Goal: Task Accomplishment & Management: Complete application form

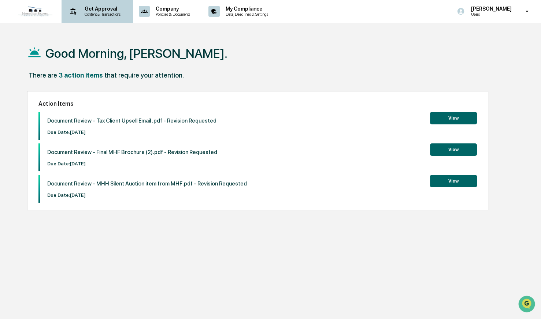
click at [78, 10] on icon at bounding box center [72, 11] width 11 height 11
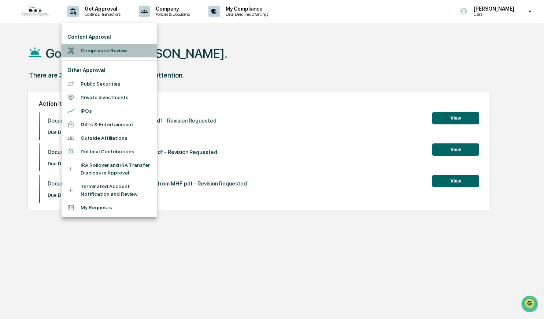
click at [107, 51] on li "Compliance Review" at bounding box center [109, 51] width 95 height 14
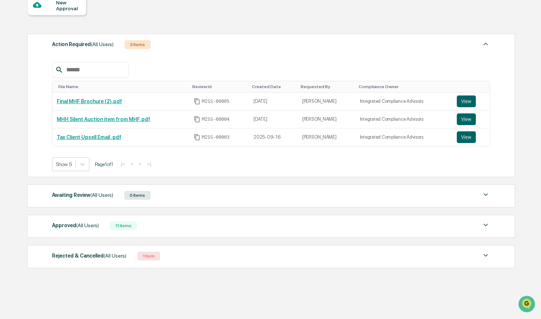
scroll to position [76, 0]
click at [465, 138] on button "View" at bounding box center [466, 137] width 19 height 12
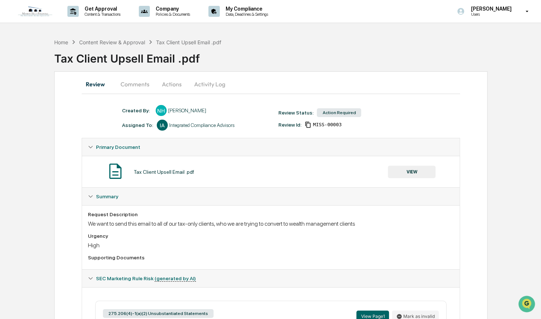
click at [132, 85] on button "Comments" at bounding box center [135, 84] width 41 height 18
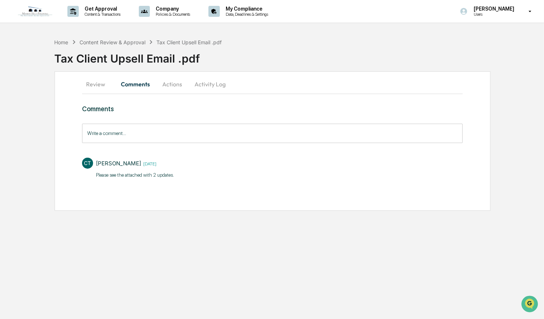
click at [103, 80] on button "Review" at bounding box center [98, 84] width 33 height 18
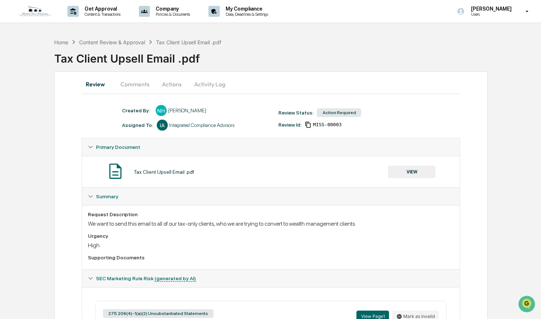
click at [407, 172] on button "VIEW" at bounding box center [412, 172] width 48 height 12
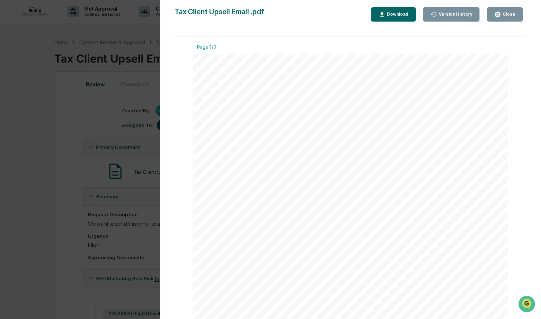
click at [405, 12] on div "Download" at bounding box center [396, 14] width 23 height 5
click at [504, 10] on button "Close" at bounding box center [505, 14] width 36 height 14
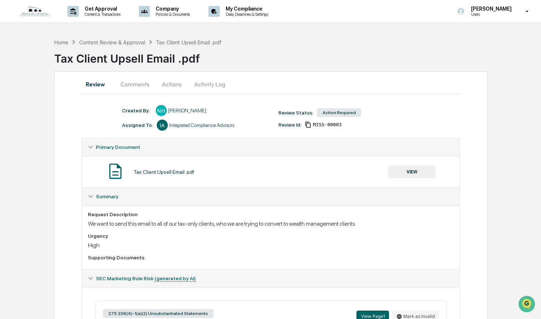
click at [146, 83] on button "Comments" at bounding box center [135, 84] width 41 height 18
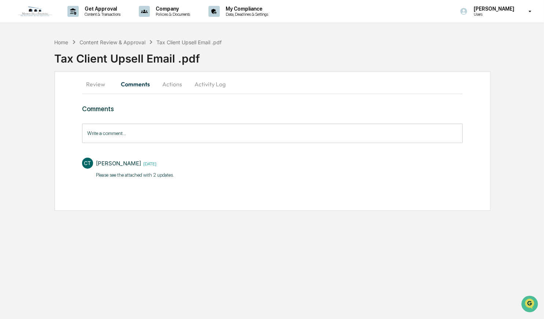
click at [94, 82] on button "Review" at bounding box center [98, 84] width 33 height 18
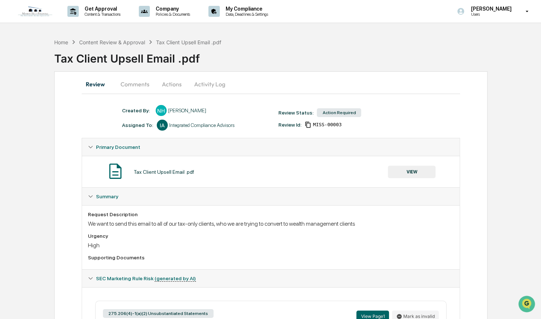
click at [422, 168] on button "VIEW" at bounding box center [412, 172] width 48 height 12
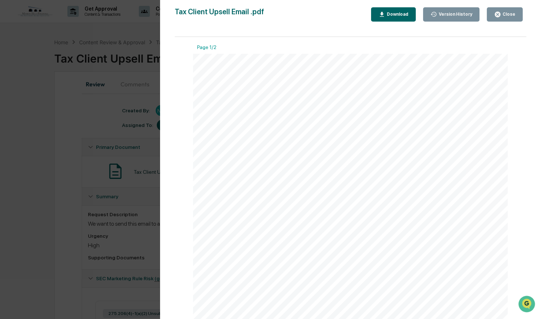
click at [502, 16] on div "Close" at bounding box center [508, 14] width 14 height 5
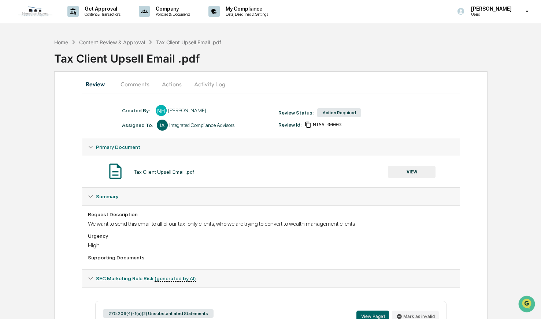
click at [138, 87] on button "Comments" at bounding box center [135, 84] width 41 height 18
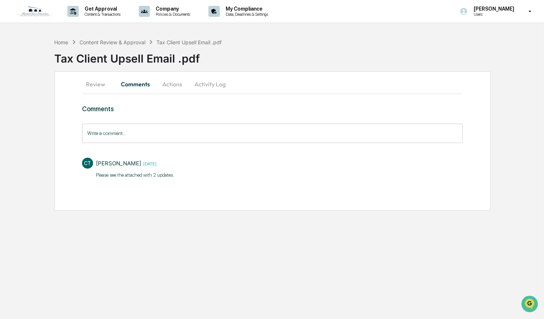
click at [167, 87] on button "Actions" at bounding box center [172, 84] width 33 height 18
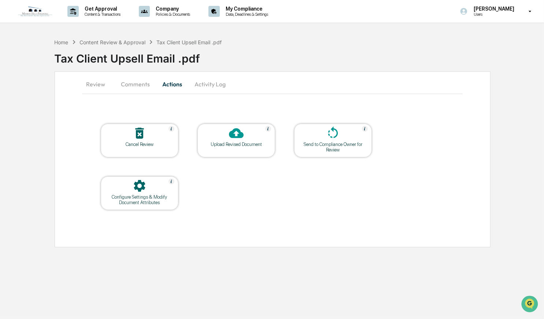
click at [213, 83] on button "Activity Log" at bounding box center [210, 84] width 43 height 18
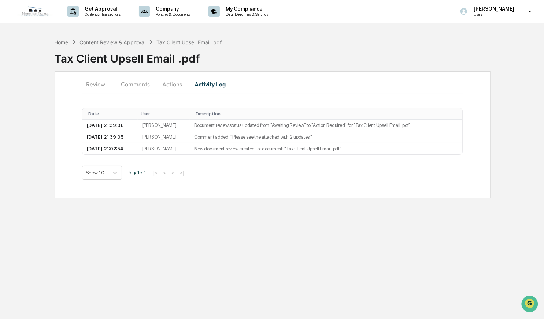
click at [136, 77] on div "Review Comments Actions Activity Log Date User Description 2025-09-20 21:39:06 …" at bounding box center [273, 134] width 436 height 127
click at [135, 79] on button "Comments" at bounding box center [135, 84] width 41 height 18
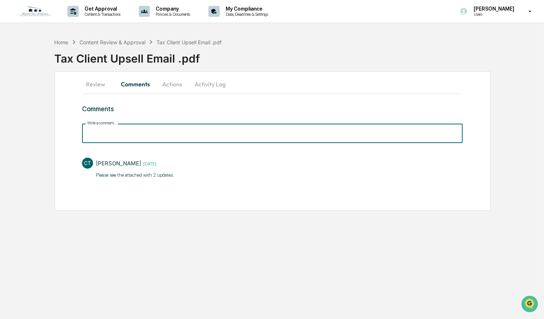
click at [135, 135] on input "Write a comment..." at bounding box center [272, 133] width 381 height 19
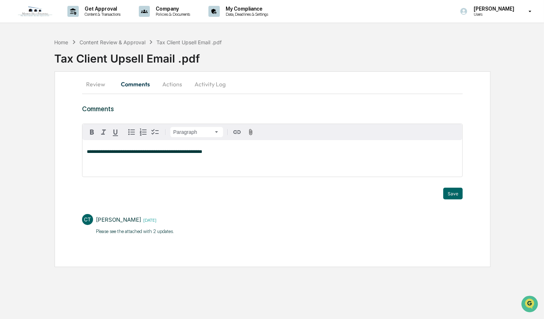
click at [158, 151] on span "**********" at bounding box center [144, 151] width 115 height 5
click at [217, 156] on div "**********" at bounding box center [272, 158] width 380 height 37
click at [228, 150] on p "**********" at bounding box center [272, 151] width 371 height 5
click at [450, 193] on button "Save" at bounding box center [452, 194] width 19 height 12
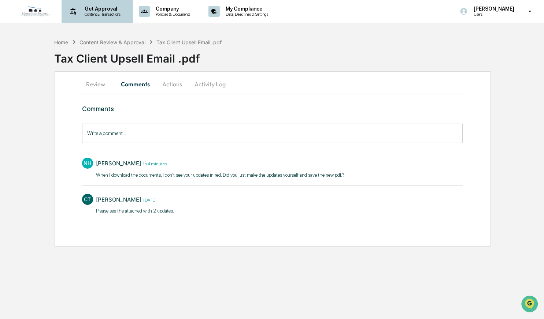
click at [93, 11] on p "Get Approval" at bounding box center [101, 9] width 45 height 6
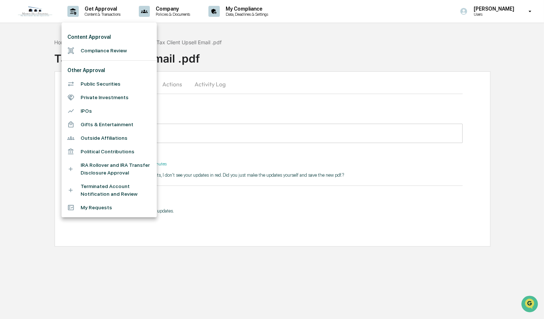
click at [105, 50] on li "Compliance Review" at bounding box center [109, 51] width 95 height 14
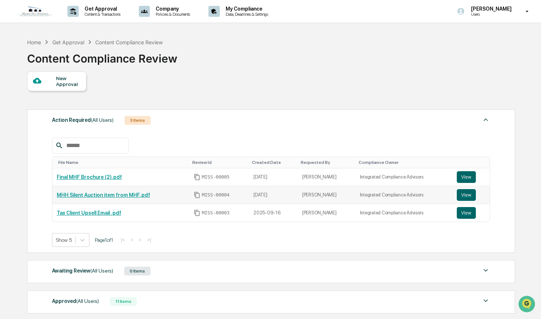
click at [138, 194] on link "MHH Silent Auction item from MHF.pdf" at bounding box center [103, 195] width 93 height 6
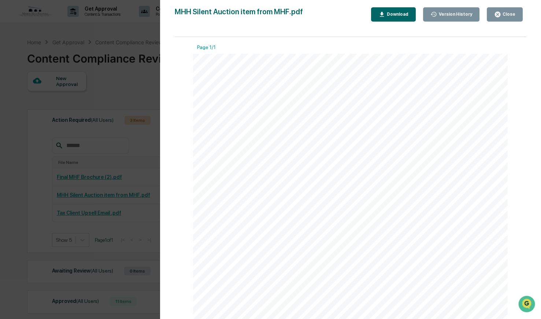
click at [504, 13] on div "Close" at bounding box center [508, 14] width 14 height 5
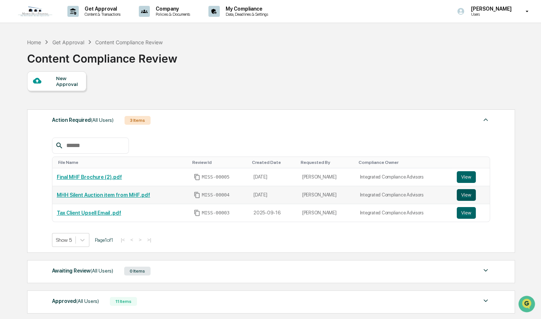
click at [465, 193] on button "View" at bounding box center [466, 195] width 19 height 12
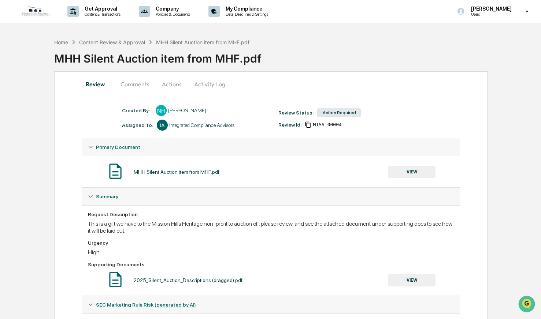
click at [139, 87] on button "Comments" at bounding box center [135, 84] width 41 height 18
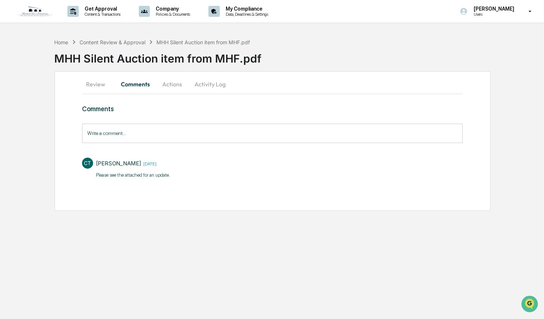
click at [166, 82] on button "Actions" at bounding box center [172, 84] width 33 height 18
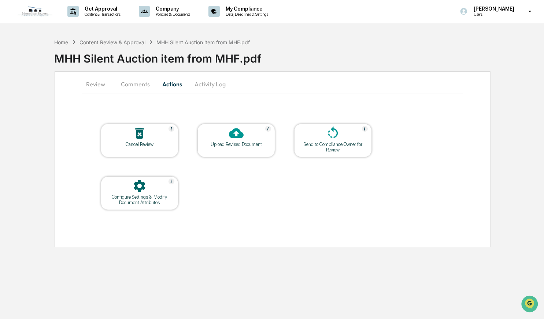
click at [101, 82] on button "Review" at bounding box center [98, 84] width 33 height 18
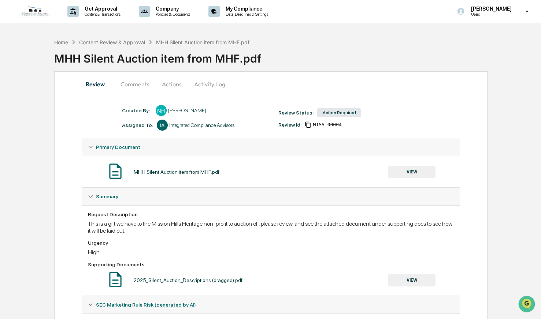
click at [415, 172] on button "VIEW" at bounding box center [412, 172] width 48 height 12
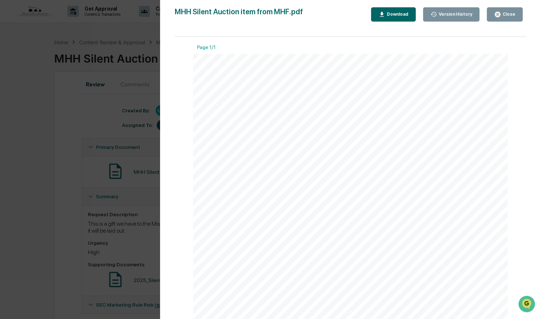
click at [385, 12] on icon "button" at bounding box center [381, 14] width 7 height 7
click at [516, 12] on button "Close" at bounding box center [505, 14] width 36 height 14
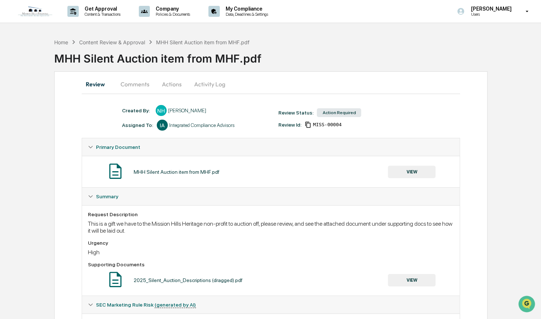
click at [175, 83] on button "Actions" at bounding box center [171, 84] width 33 height 18
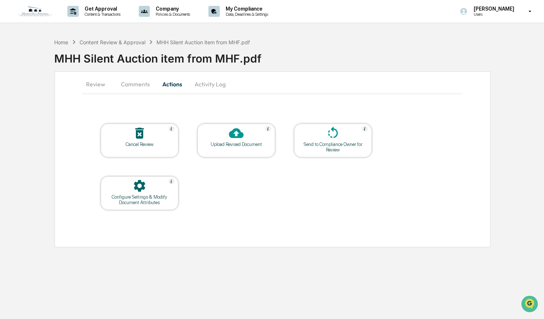
click at [208, 87] on button "Activity Log" at bounding box center [210, 84] width 43 height 18
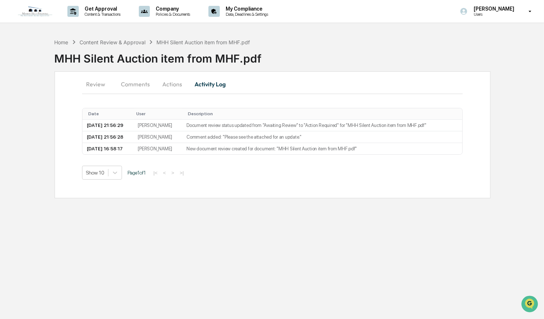
click at [89, 82] on button "Review" at bounding box center [98, 84] width 33 height 18
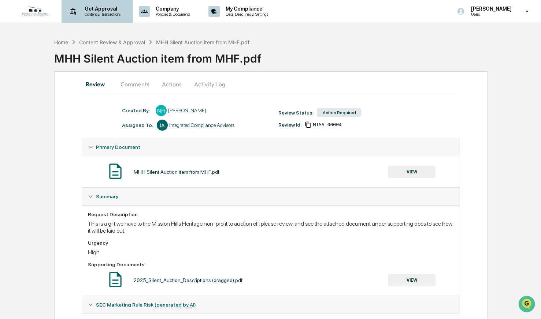
click at [100, 12] on p "Content & Transactions" at bounding box center [101, 14] width 45 height 5
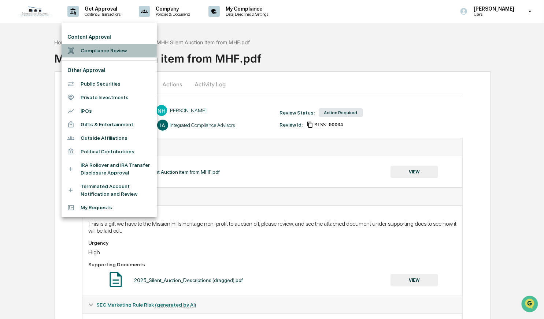
click at [91, 51] on li "Compliance Review" at bounding box center [109, 51] width 95 height 14
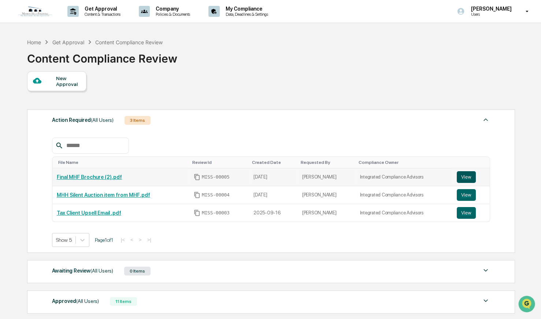
click at [463, 177] on button "View" at bounding box center [466, 177] width 19 height 12
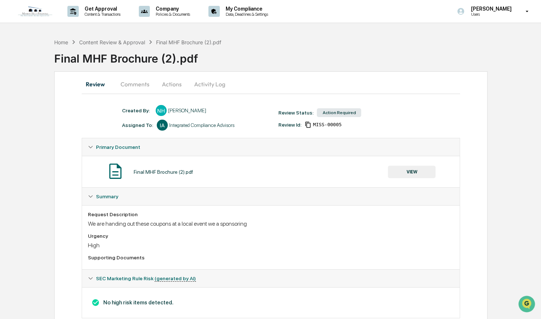
click at [135, 87] on button "Comments" at bounding box center [135, 84] width 41 height 18
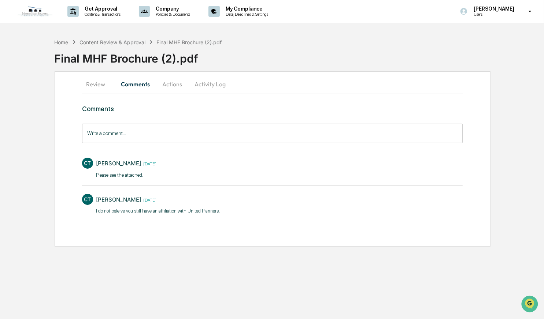
click at [98, 82] on button "Review" at bounding box center [98, 84] width 33 height 18
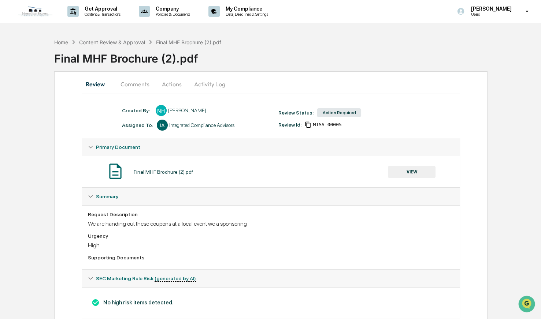
click at [403, 171] on button "VIEW" at bounding box center [412, 172] width 48 height 12
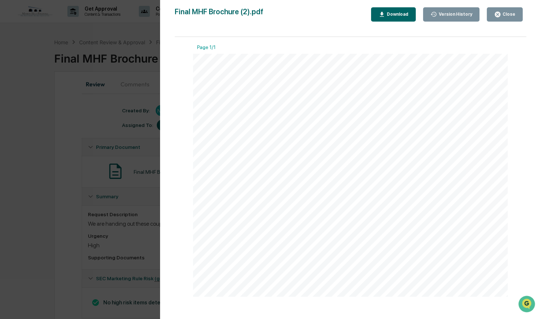
click at [408, 14] on div "Download" at bounding box center [396, 14] width 23 height 5
